Goal: Navigation & Orientation: Find specific page/section

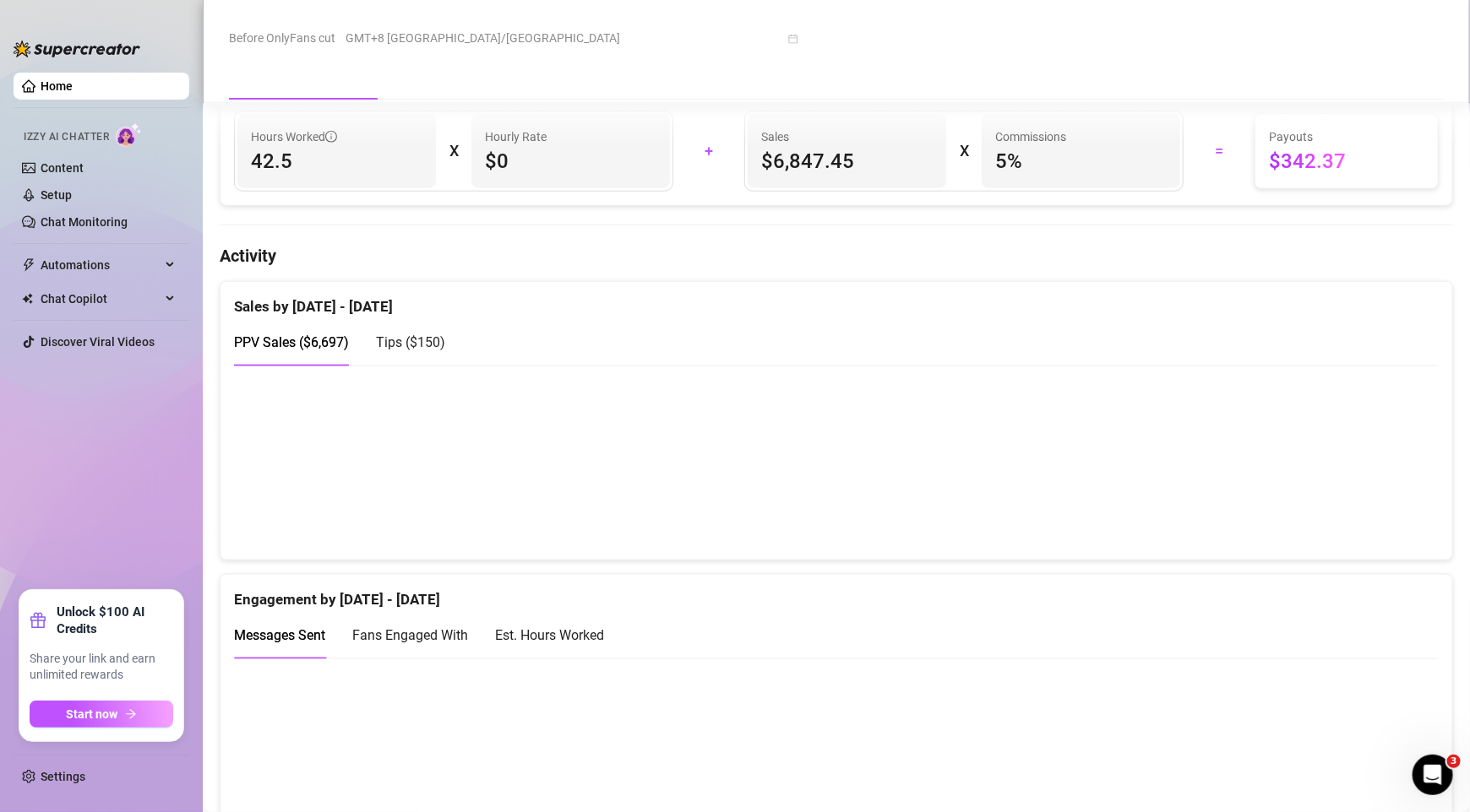
scroll to position [709, 0]
